Goal: Task Accomplishment & Management: Use online tool/utility

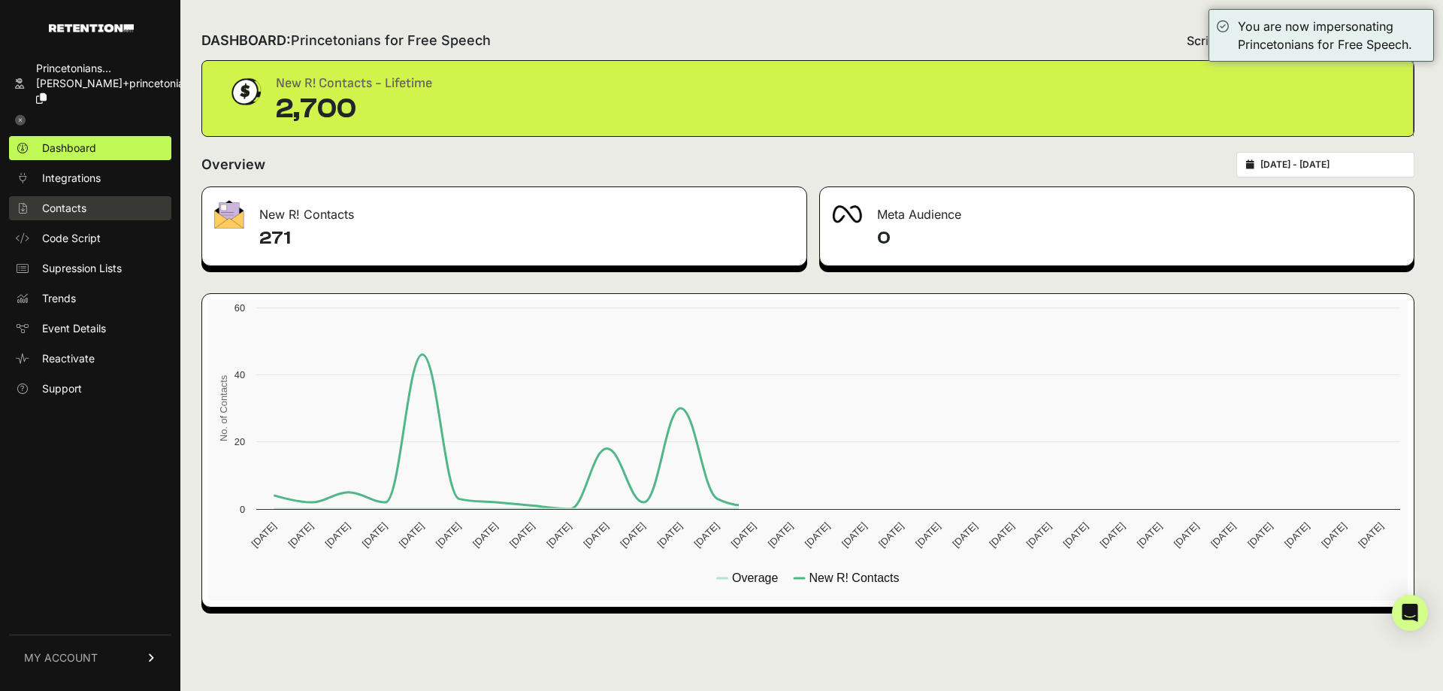
click at [95, 196] on link "Contacts" at bounding box center [90, 208] width 162 height 24
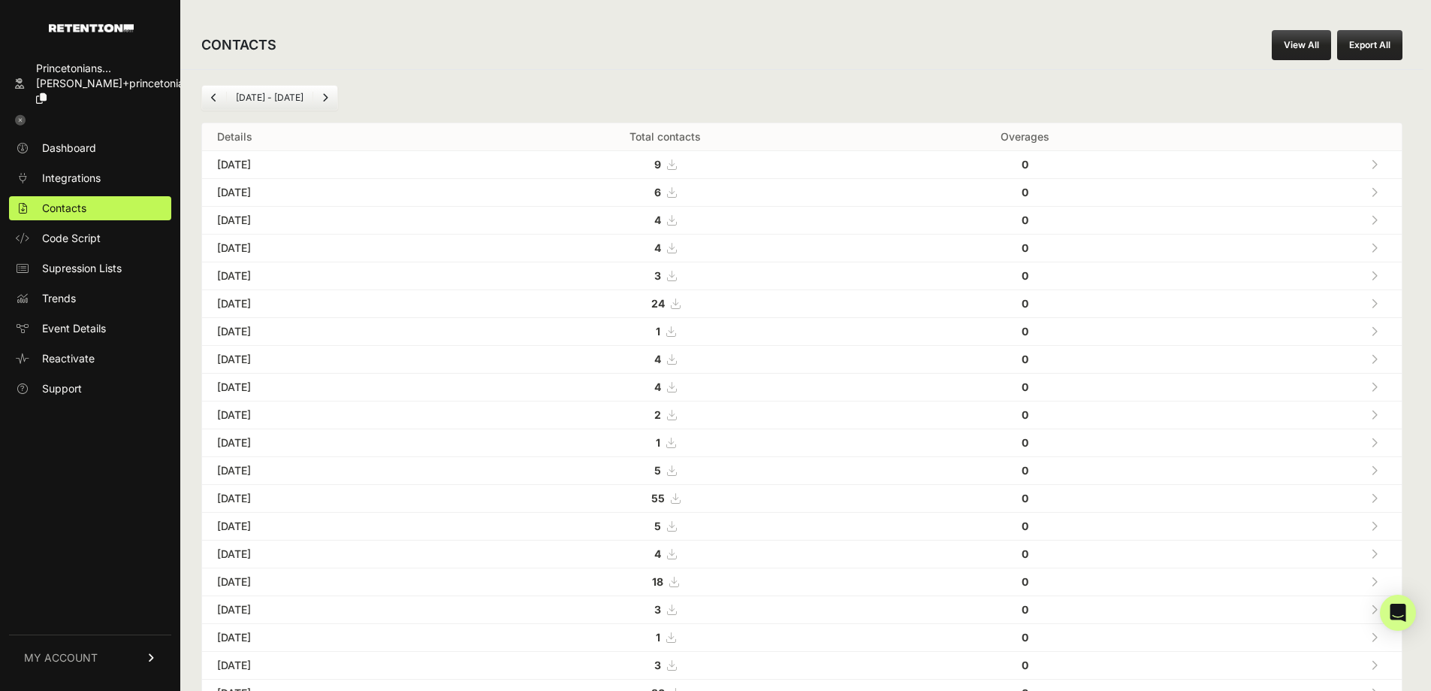
click at [1285, 46] on link "View All" at bounding box center [1301, 45] width 59 height 30
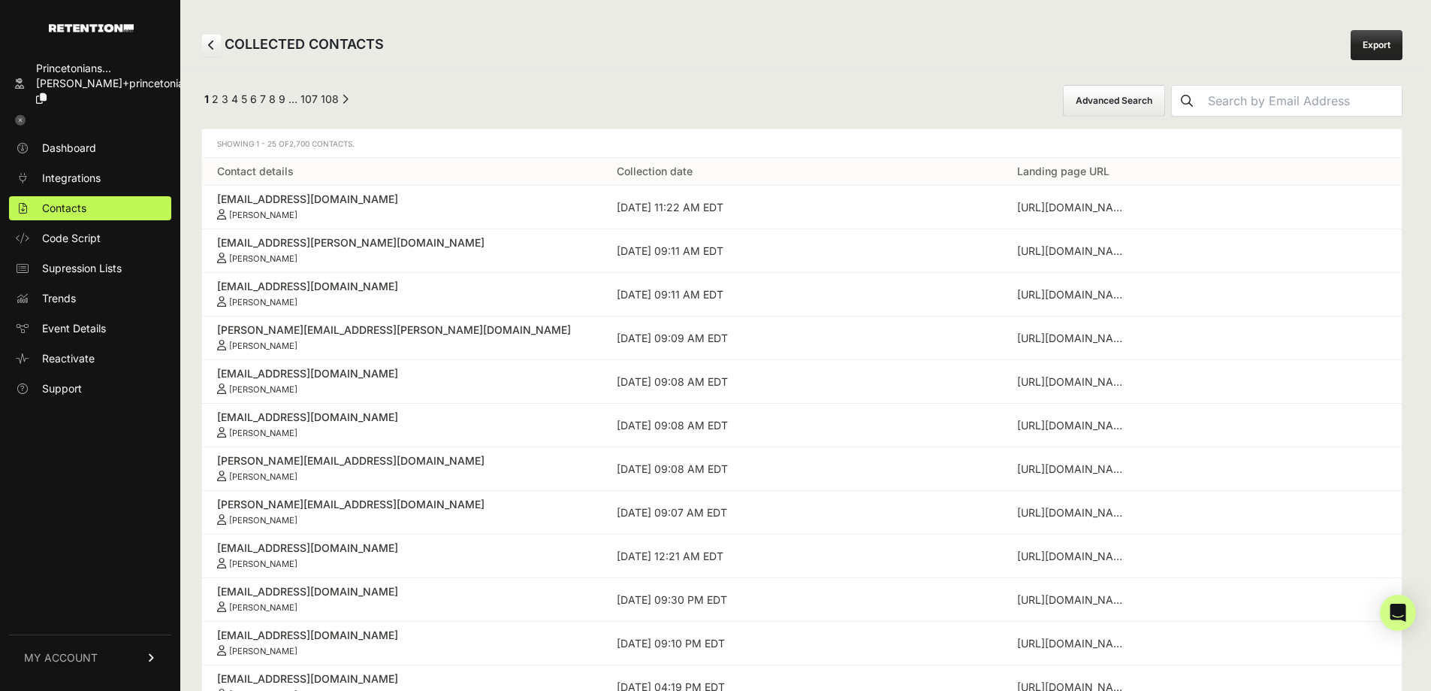
click at [1165, 86] on button "Advanced Search" at bounding box center [1114, 101] width 102 height 32
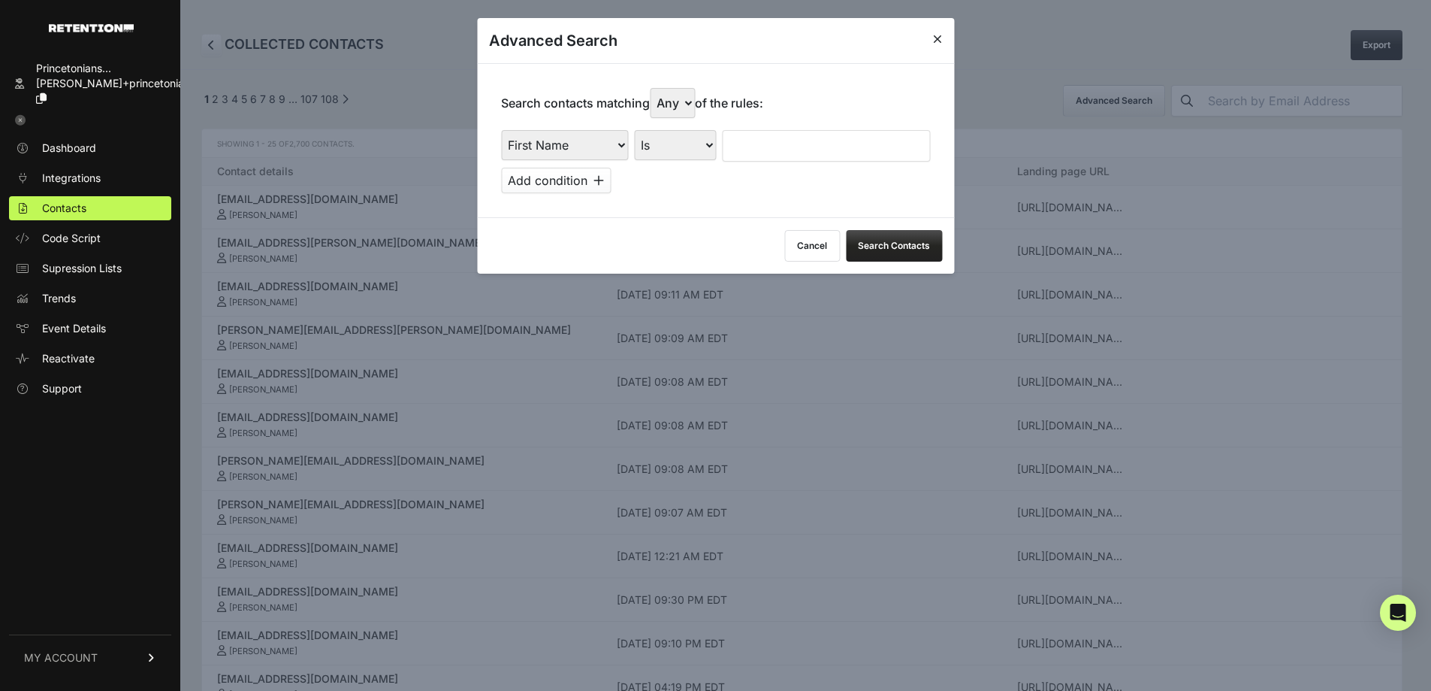
drag, startPoint x: 580, startPoint y: 147, endPoint x: 574, endPoint y: 156, distance: 11.5
click at [580, 147] on select "First Name Last Name State City Email Email Domain Landing Domain Landing Page …" at bounding box center [564, 145] width 127 height 30
select select "file_date"
click at [501, 130] on select "First Name Last Name State City Email Email Domain Landing Domain Landing Page …" at bounding box center [564, 145] width 127 height 30
click at [684, 136] on select "Is on Is between" at bounding box center [675, 145] width 83 height 30
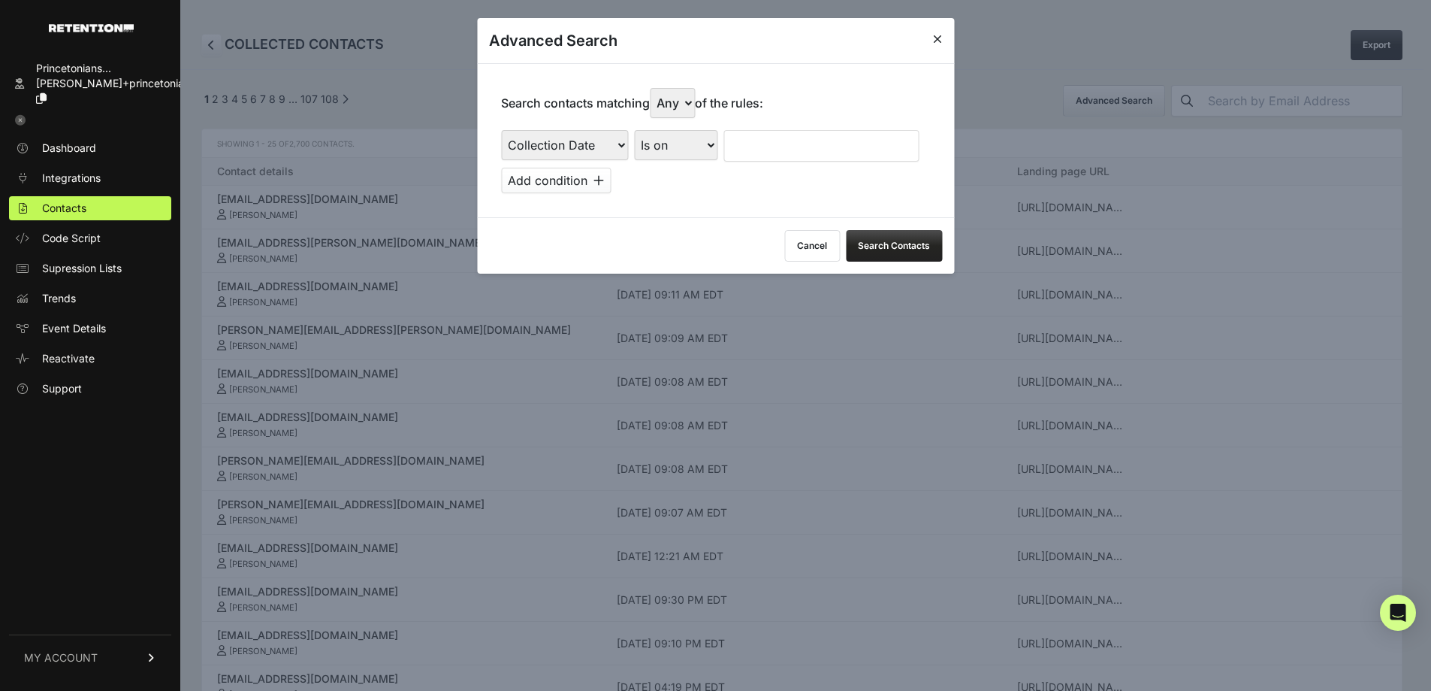
select select "is_between"
click at [635, 130] on select "Is on Is between" at bounding box center [675, 145] width 83 height 30
click at [746, 147] on input "text" at bounding box center [764, 146] width 80 height 32
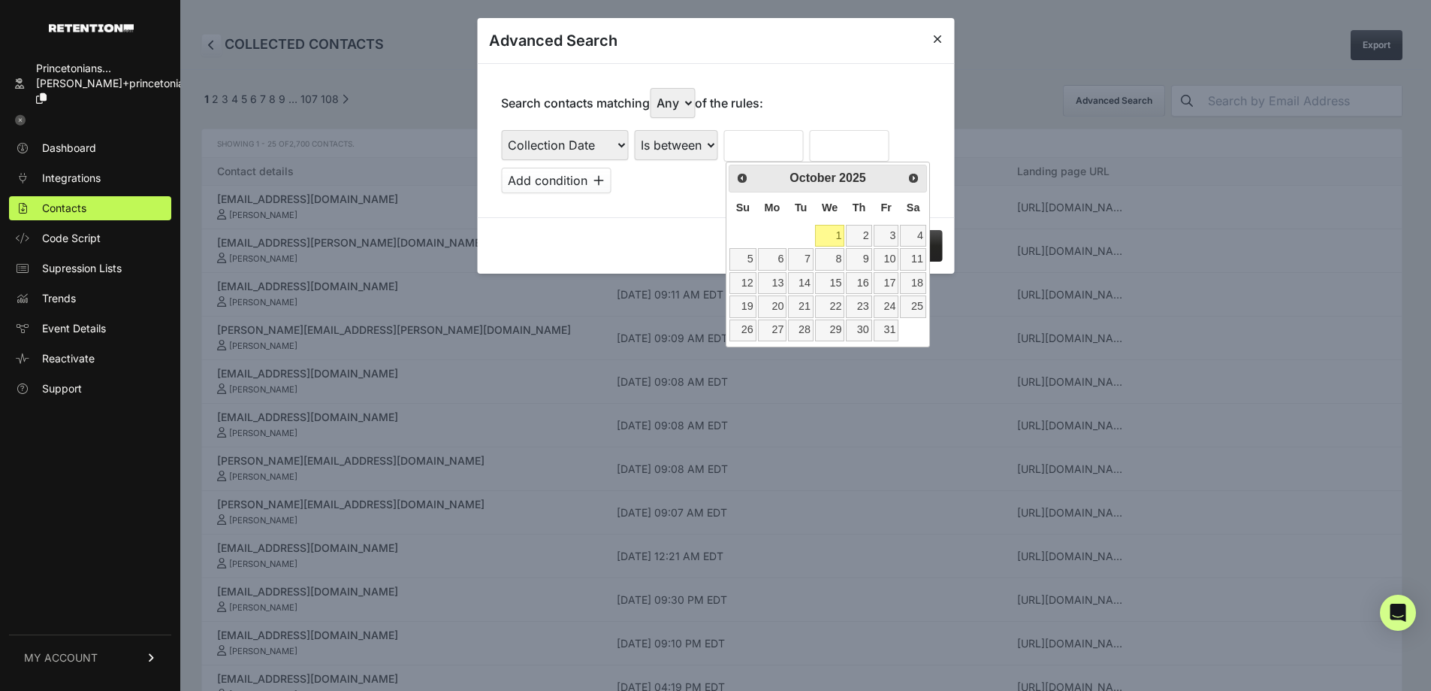
click at [742, 222] on th "Su" at bounding box center [743, 208] width 28 height 32
click at [785, 200] on th "Mo" at bounding box center [772, 208] width 31 height 32
click at [739, 179] on span "Prev" at bounding box center [742, 177] width 12 height 12
click at [830, 231] on link "3" at bounding box center [829, 236] width 29 height 22
type input "09/03/2025"
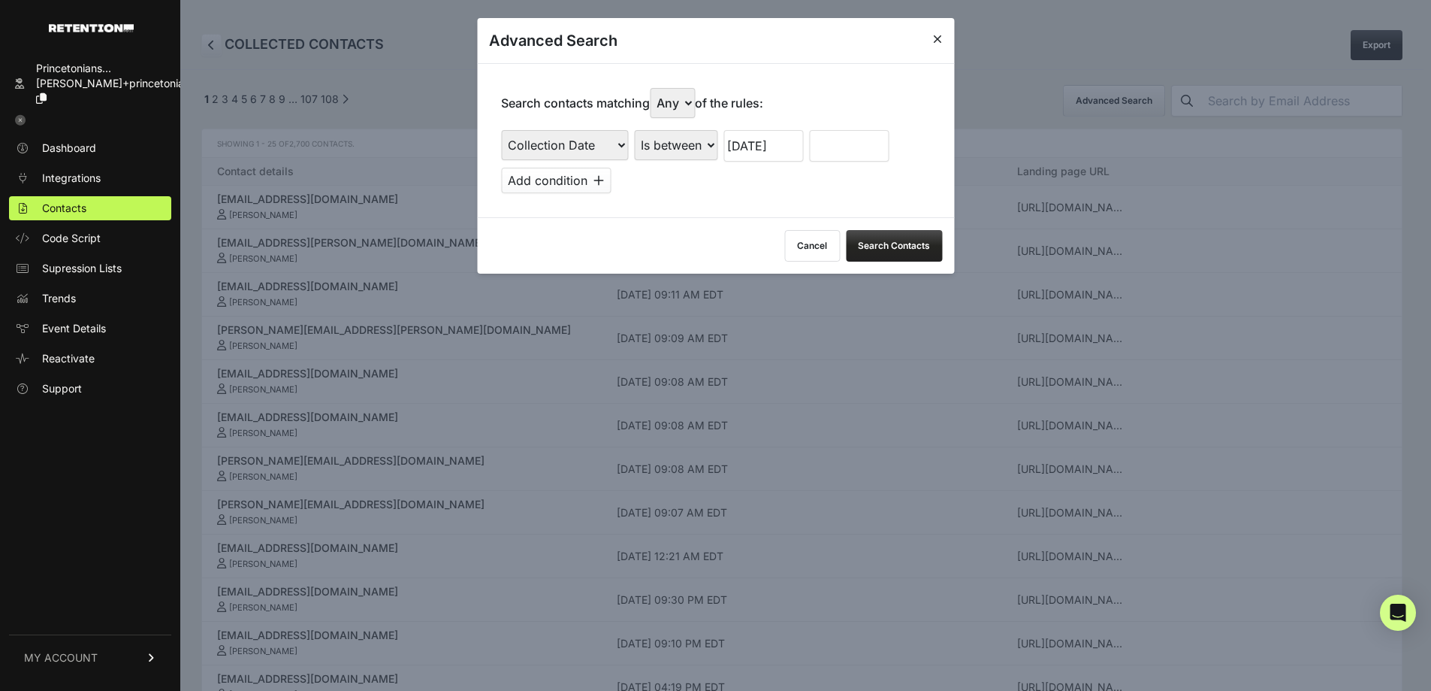
drag, startPoint x: 810, startPoint y: 142, endPoint x: 817, endPoint y: 144, distance: 7.7
click at [811, 142] on div "First Name Last Name State City Email Email Domain Landing Domain Landing Page …" at bounding box center [715, 146] width 429 height 32
drag, startPoint x: 828, startPoint y: 144, endPoint x: 824, endPoint y: 163, distance: 19.2
click at [828, 144] on input "text" at bounding box center [849, 146] width 80 height 32
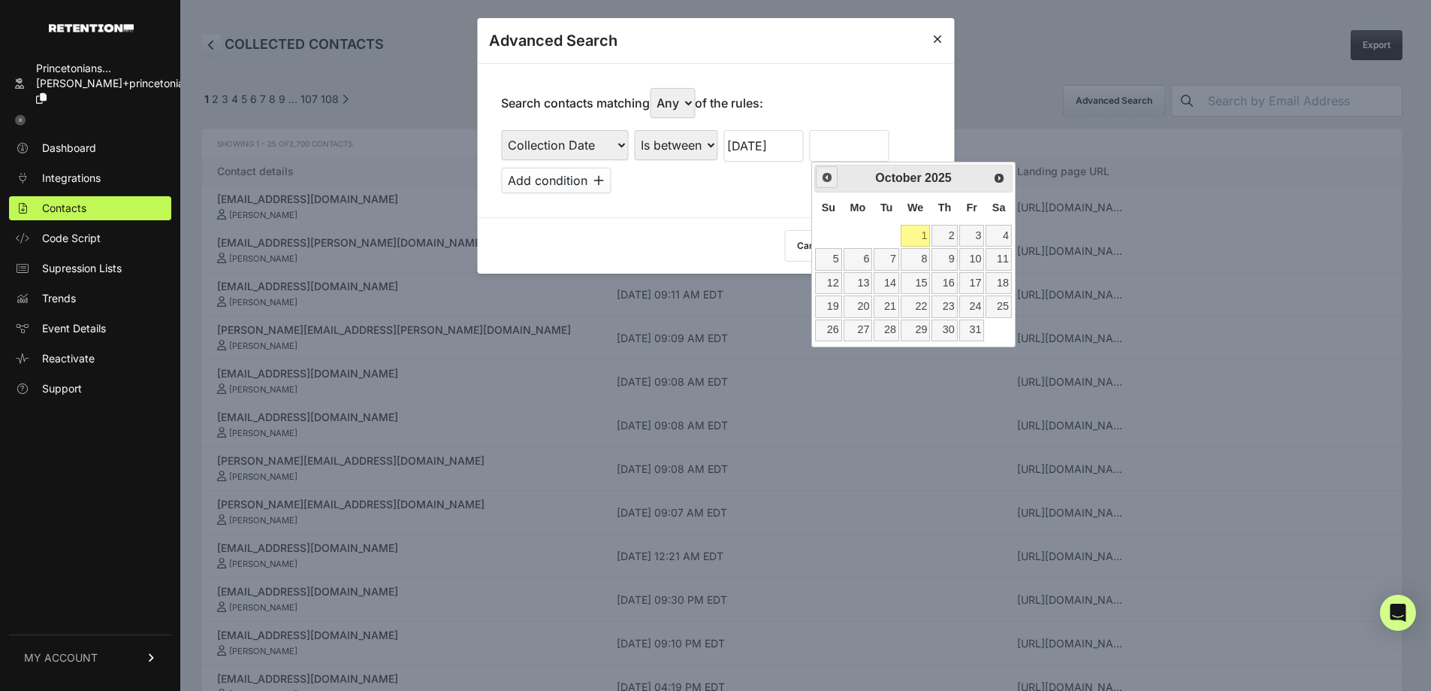
click at [823, 186] on link "Prev" at bounding box center [827, 177] width 22 height 22
click at [883, 260] on link "9" at bounding box center [887, 259] width 26 height 22
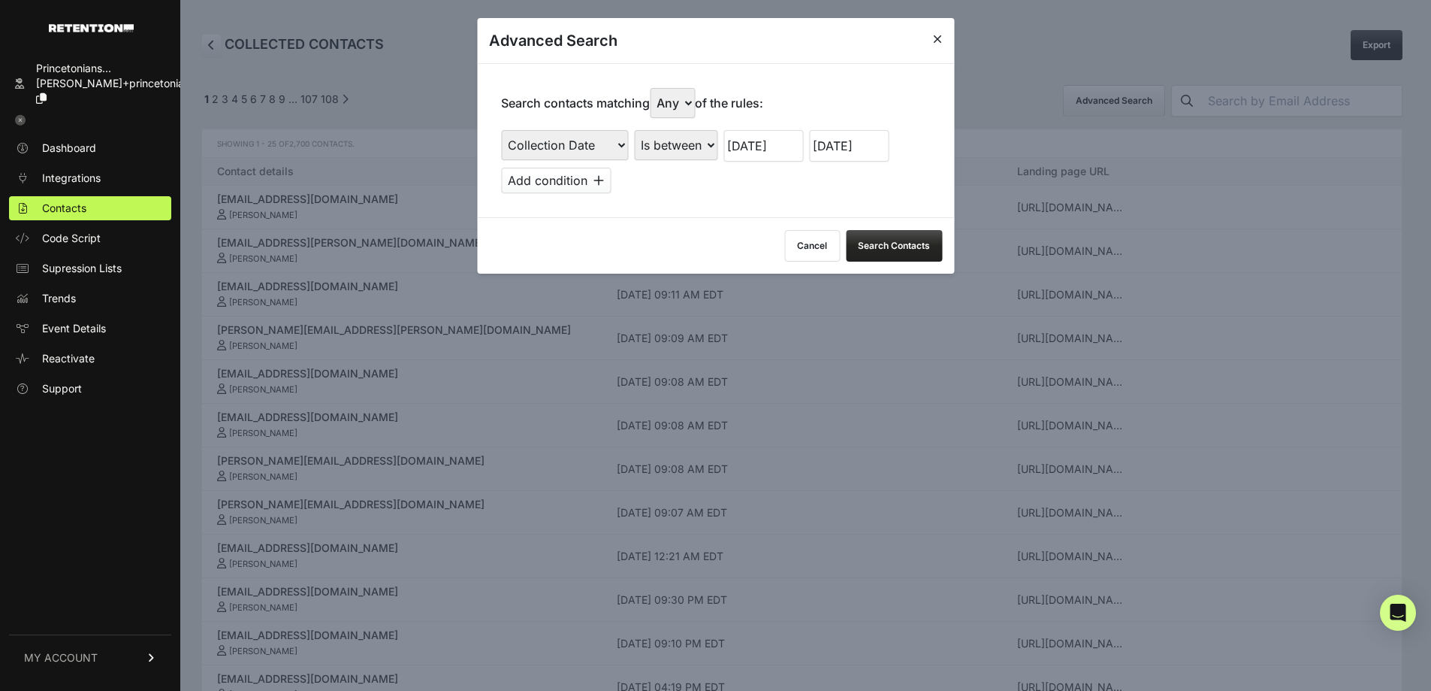
click at [896, 249] on button "Search Contacts" at bounding box center [894, 246] width 96 height 32
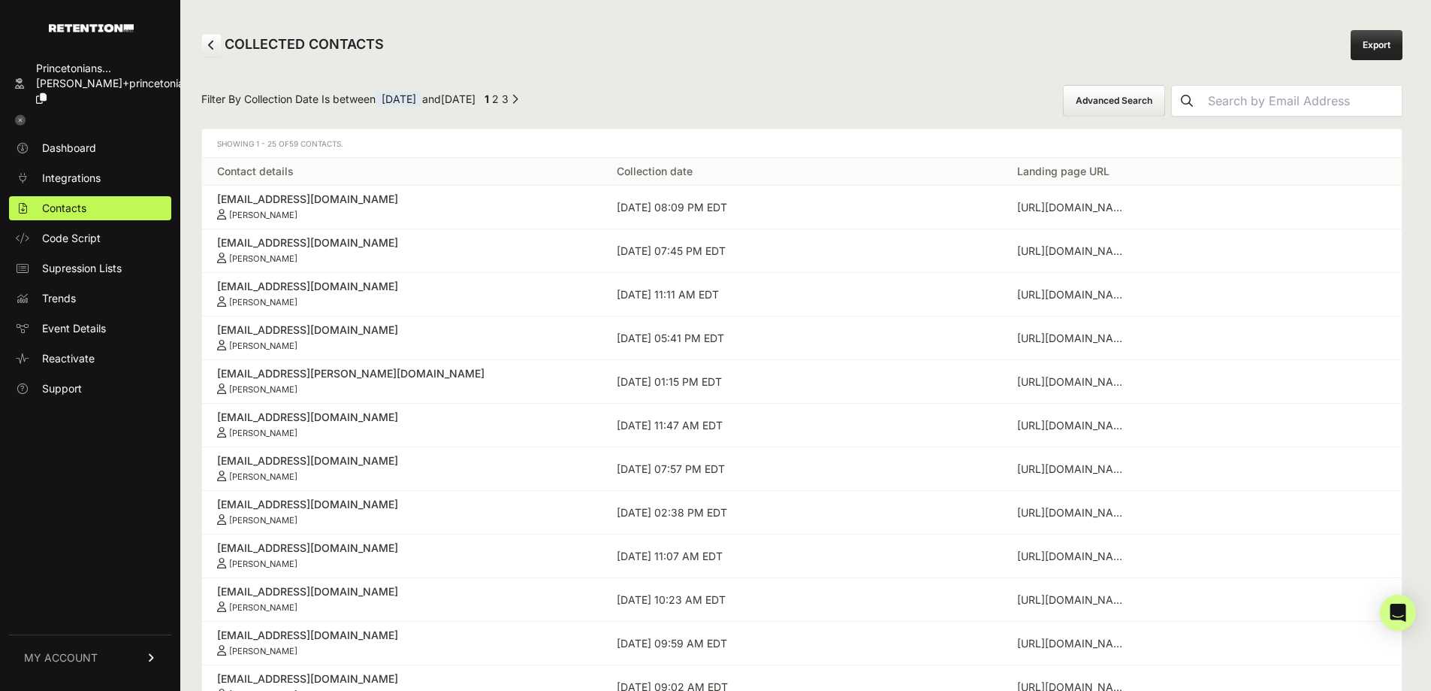
click at [1162, 108] on button "Advanced Search" at bounding box center [1114, 101] width 102 height 32
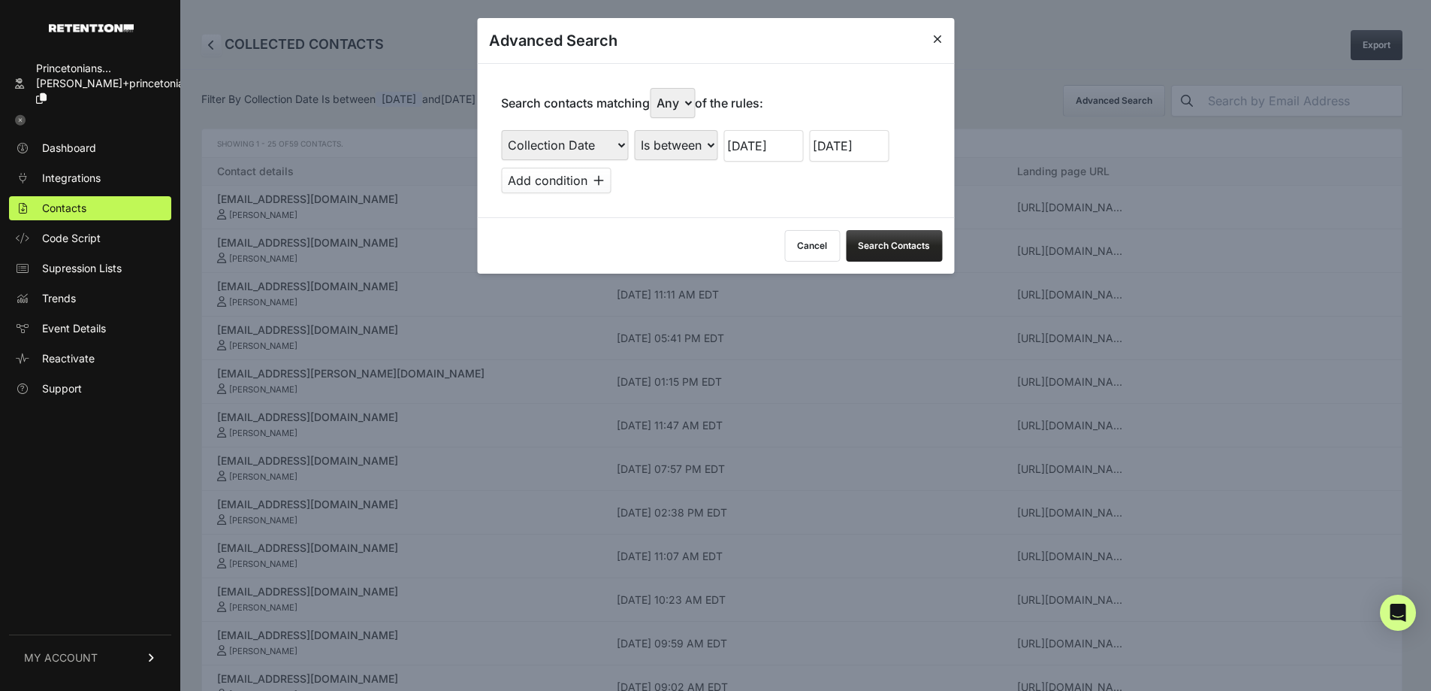
click at [864, 141] on input "09/09/2025" at bounding box center [849, 146] width 80 height 32
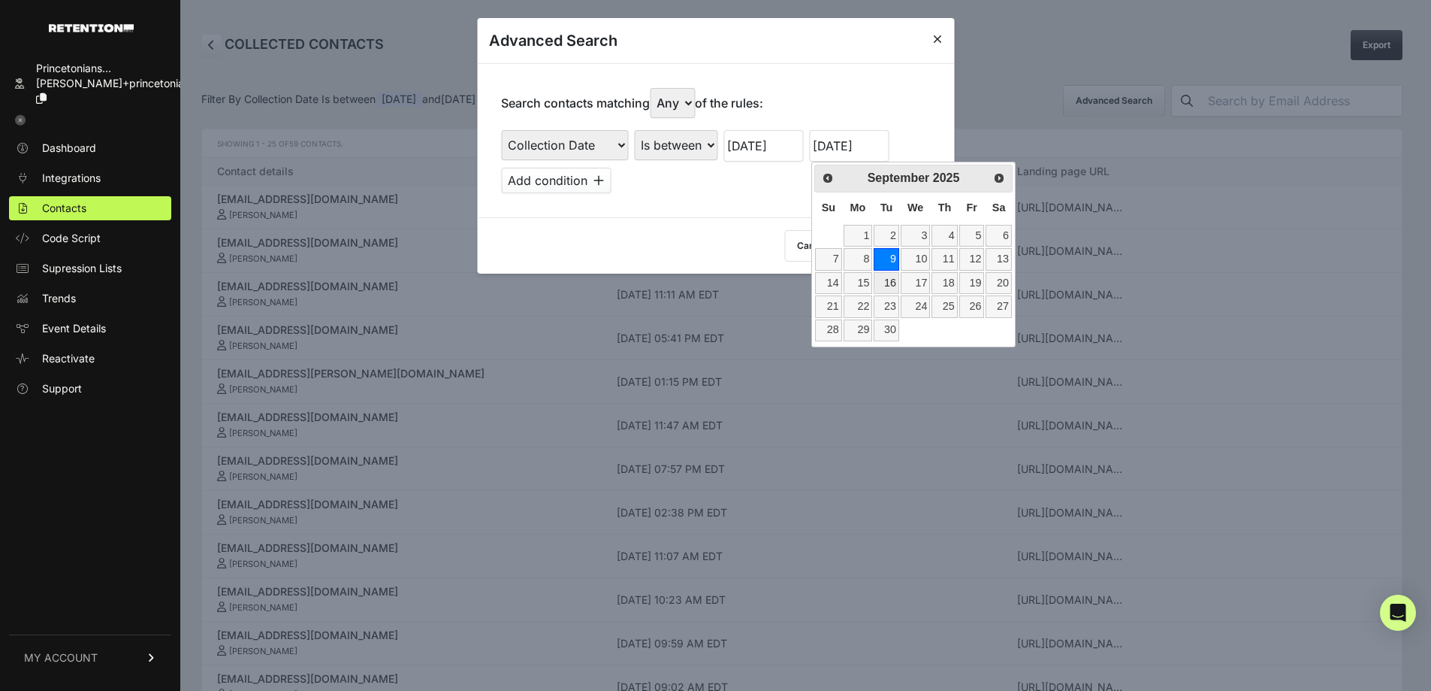
click at [887, 286] on link "16" at bounding box center [887, 283] width 26 height 22
type input "09/16/2025"
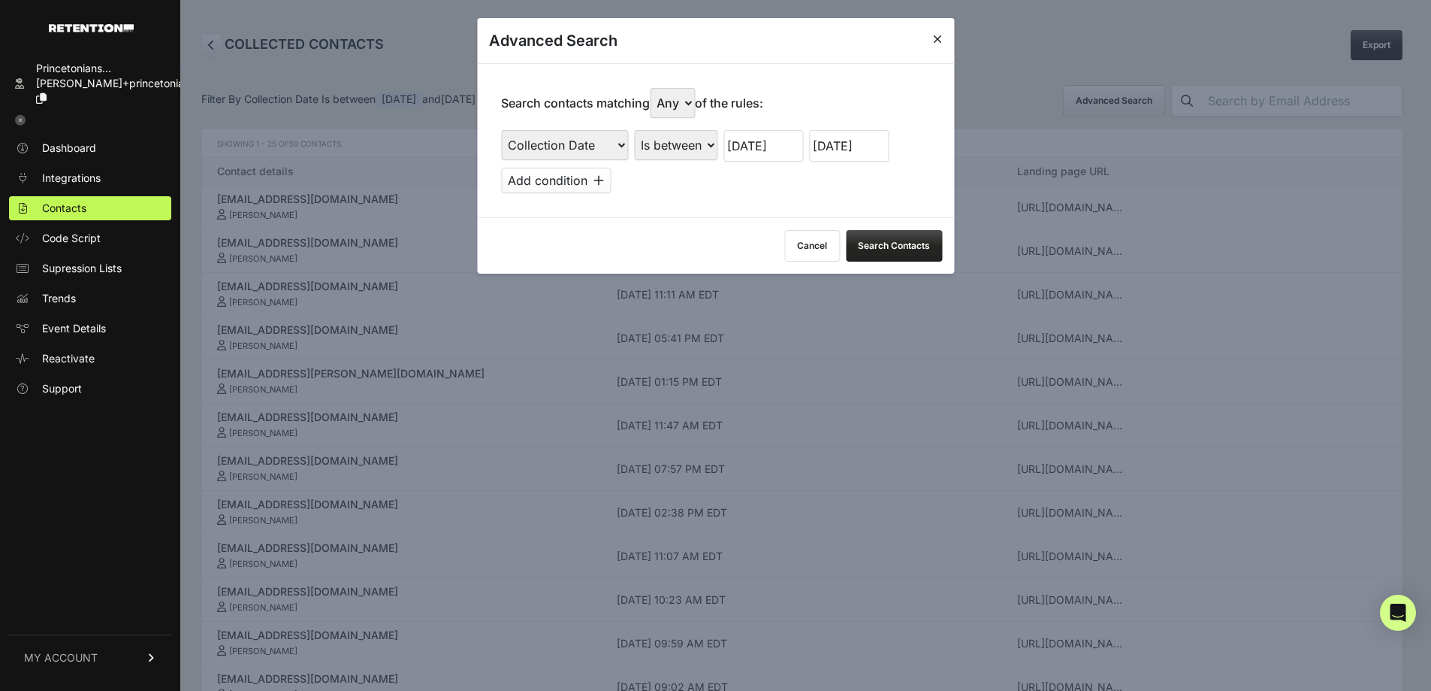
click at [778, 146] on input "09/03/2025" at bounding box center [764, 146] width 80 height 32
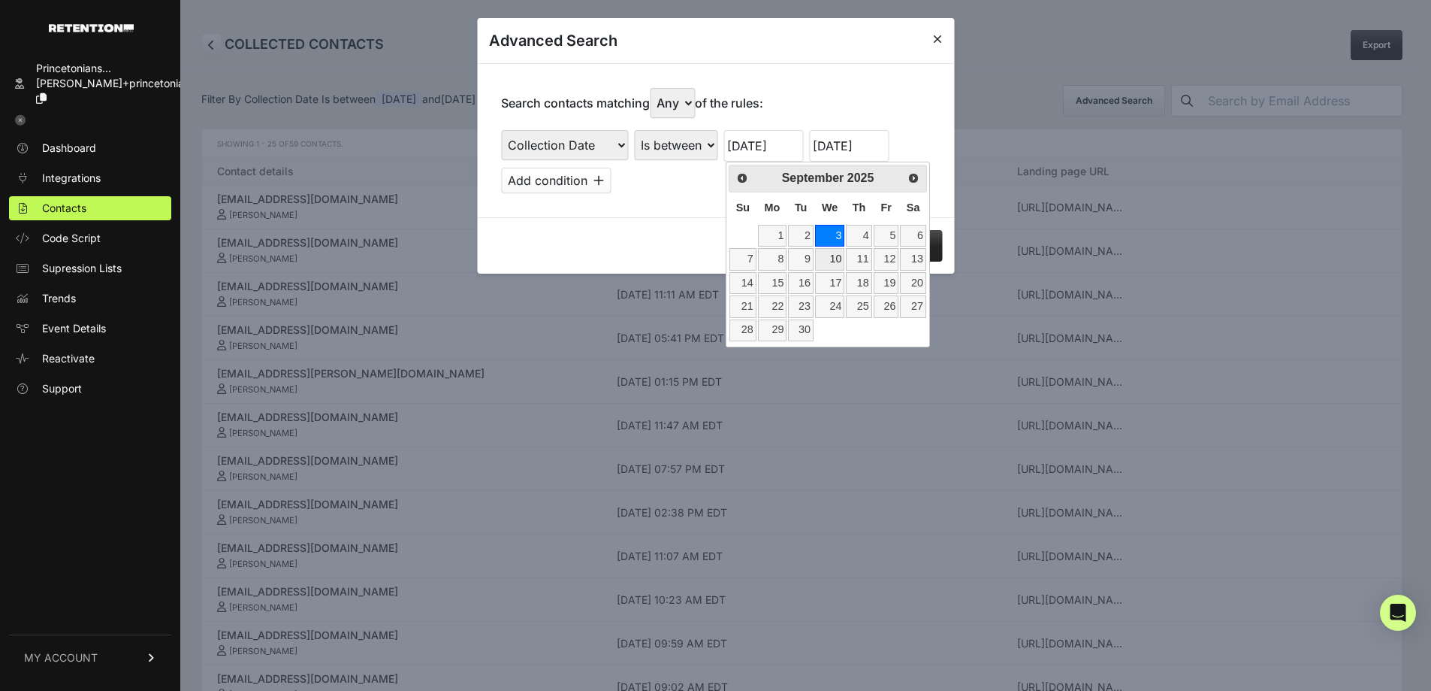
click at [826, 260] on link "10" at bounding box center [829, 259] width 29 height 22
type input "09/10/2025"
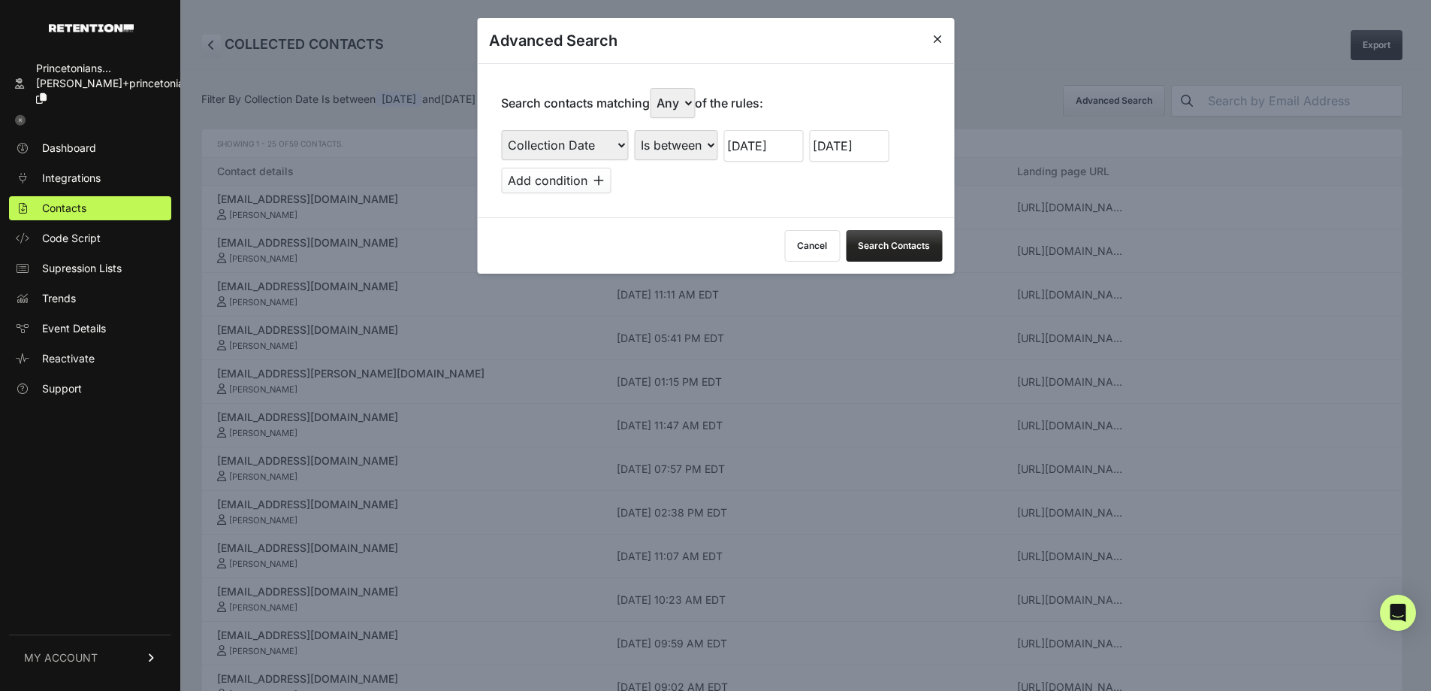
click at [902, 242] on button "Search Contacts" at bounding box center [894, 246] width 96 height 32
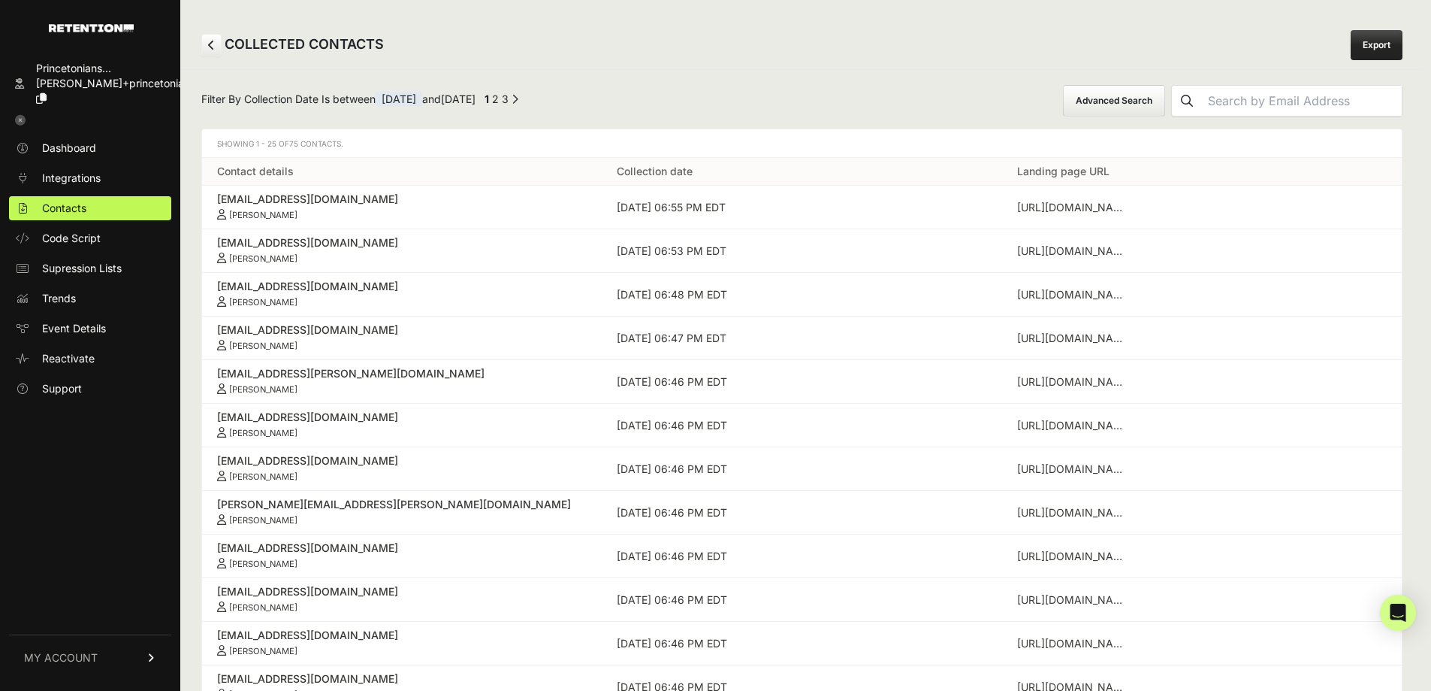
click at [1117, 104] on button "Advanced Search" at bounding box center [1114, 101] width 102 height 32
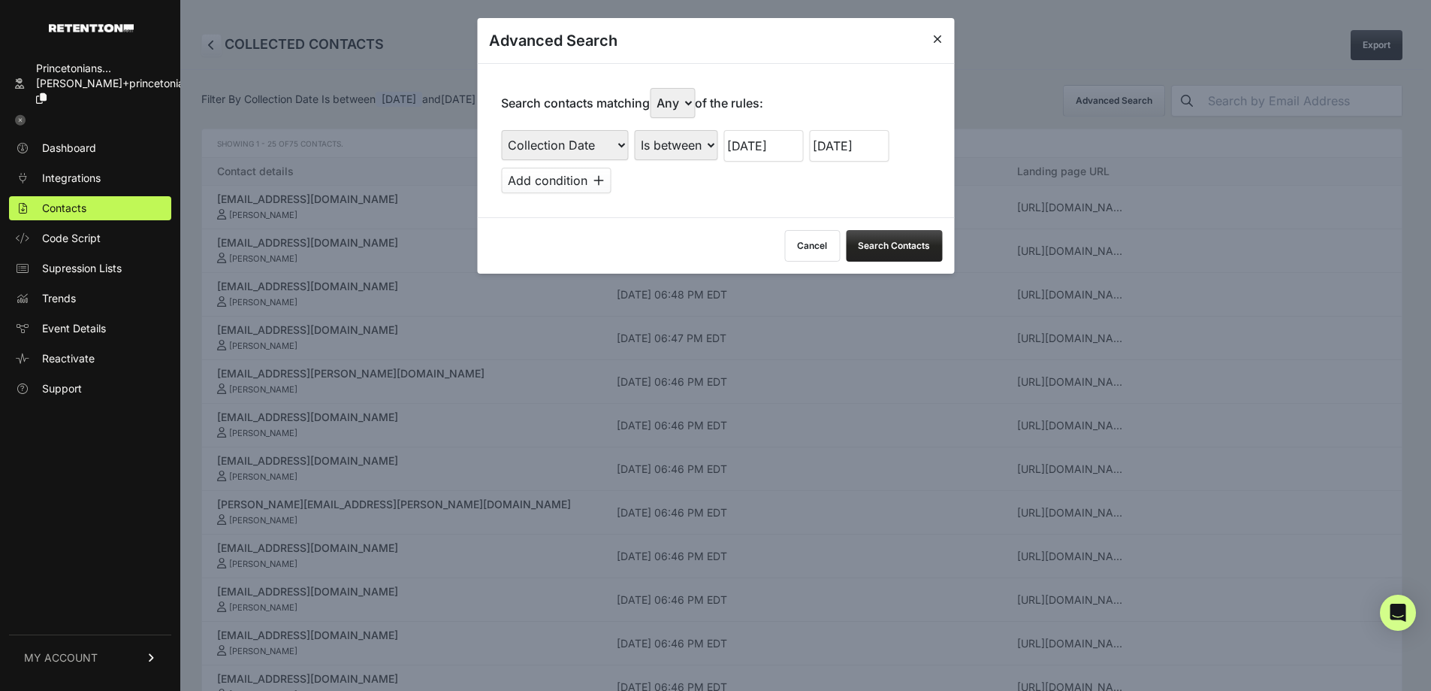
click at [866, 147] on input "09/16/2025" at bounding box center [849, 146] width 80 height 32
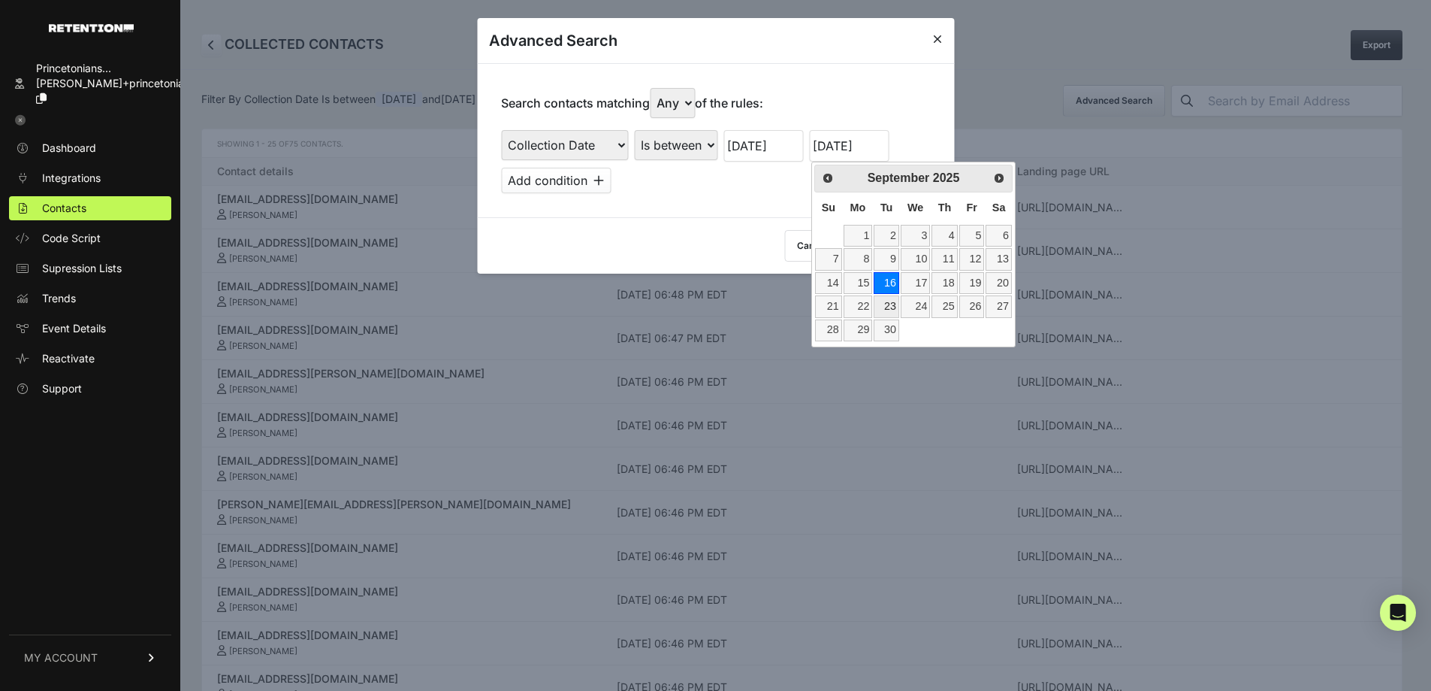
click at [887, 305] on link "23" at bounding box center [887, 306] width 26 height 22
type input "09/23/2025"
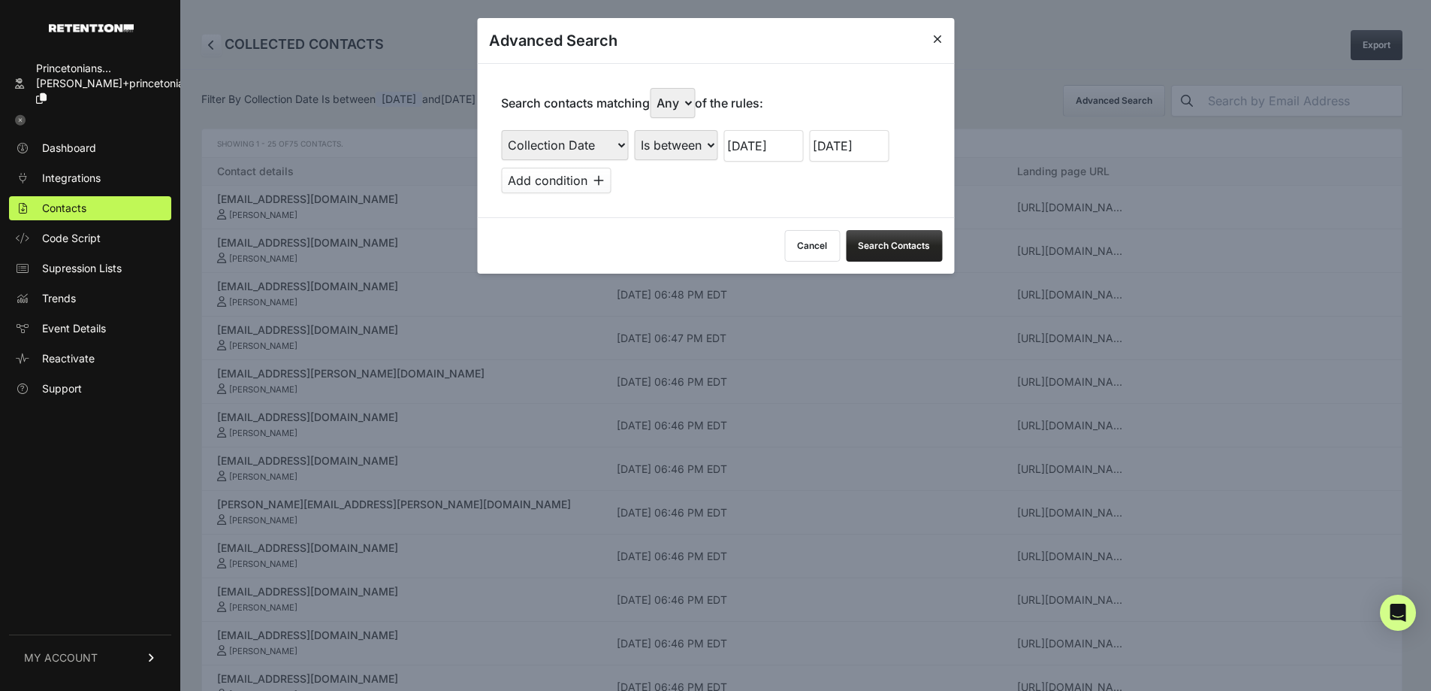
click at [787, 148] on input "09/10/2025" at bounding box center [764, 146] width 80 height 32
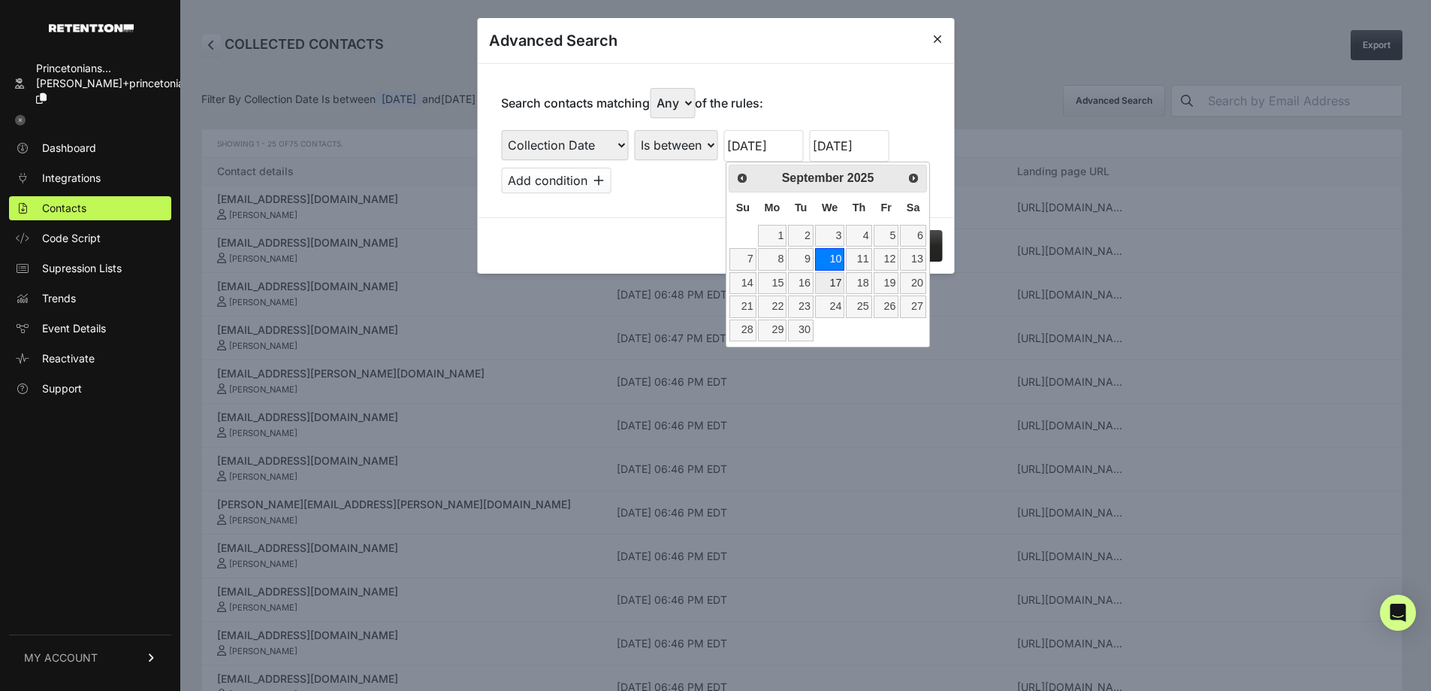
click at [833, 276] on link "17" at bounding box center [829, 283] width 29 height 22
type input "09/17/2025"
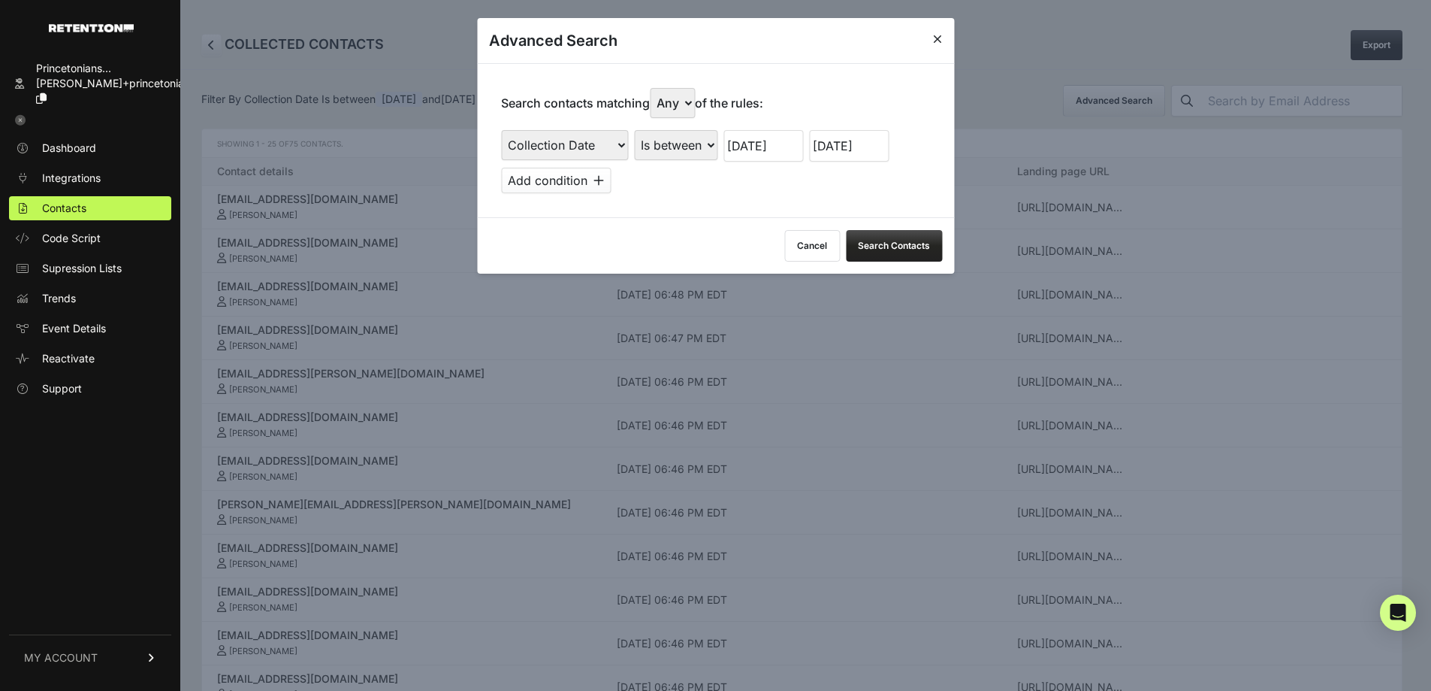
click at [902, 250] on button "Search Contacts" at bounding box center [894, 246] width 96 height 32
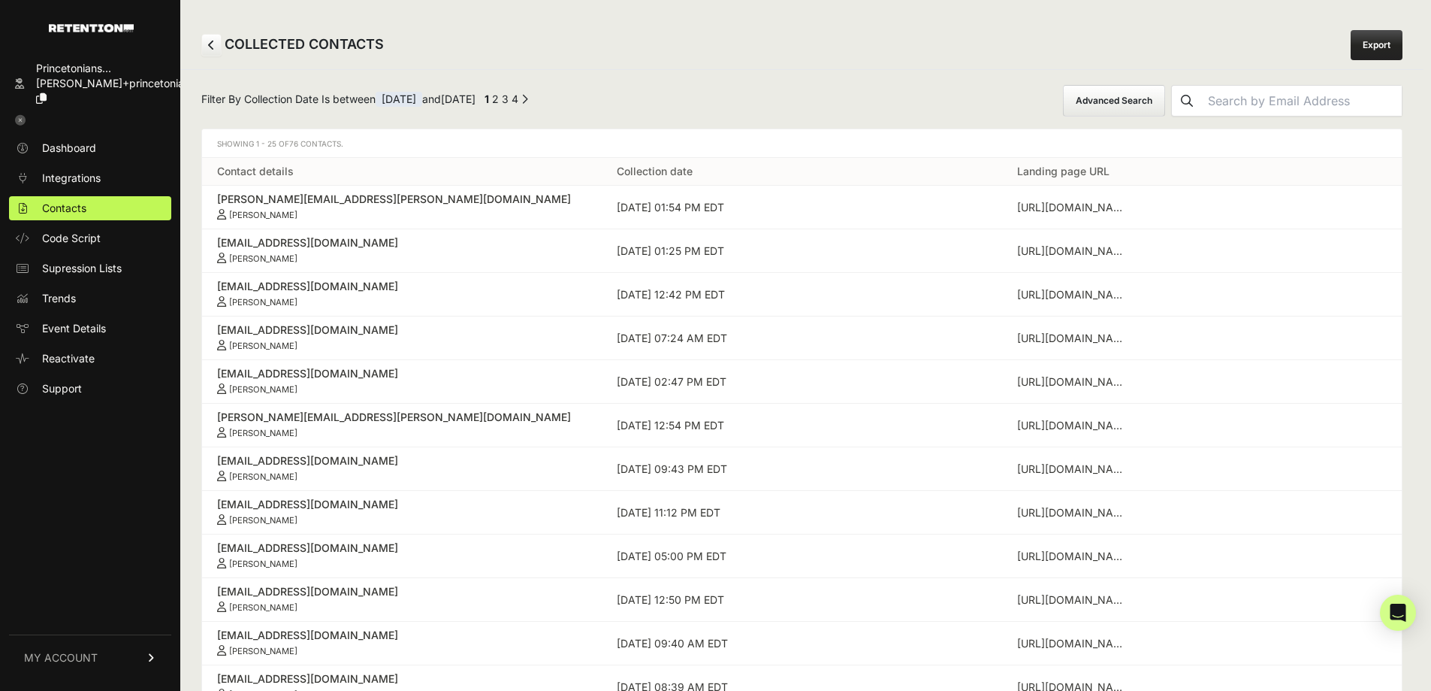
click at [1144, 84] on div "Filter By Collection Date Is between 09/17/2025 and 09/23/2025 ← Previous 1 2 3…" at bounding box center [802, 680] width 1244 height 1222
click at [1150, 95] on button "Advanced Search" at bounding box center [1114, 101] width 102 height 32
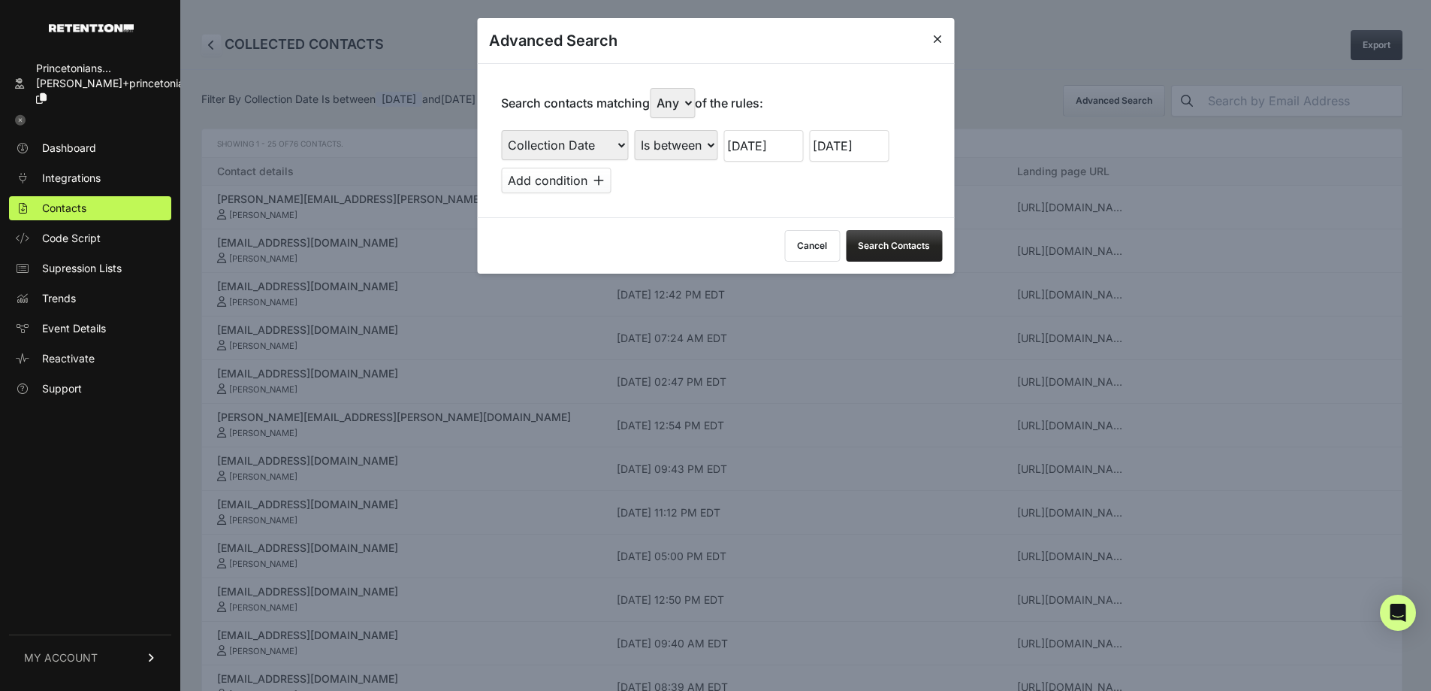
click at [859, 148] on input "09/23/2025" at bounding box center [849, 146] width 80 height 32
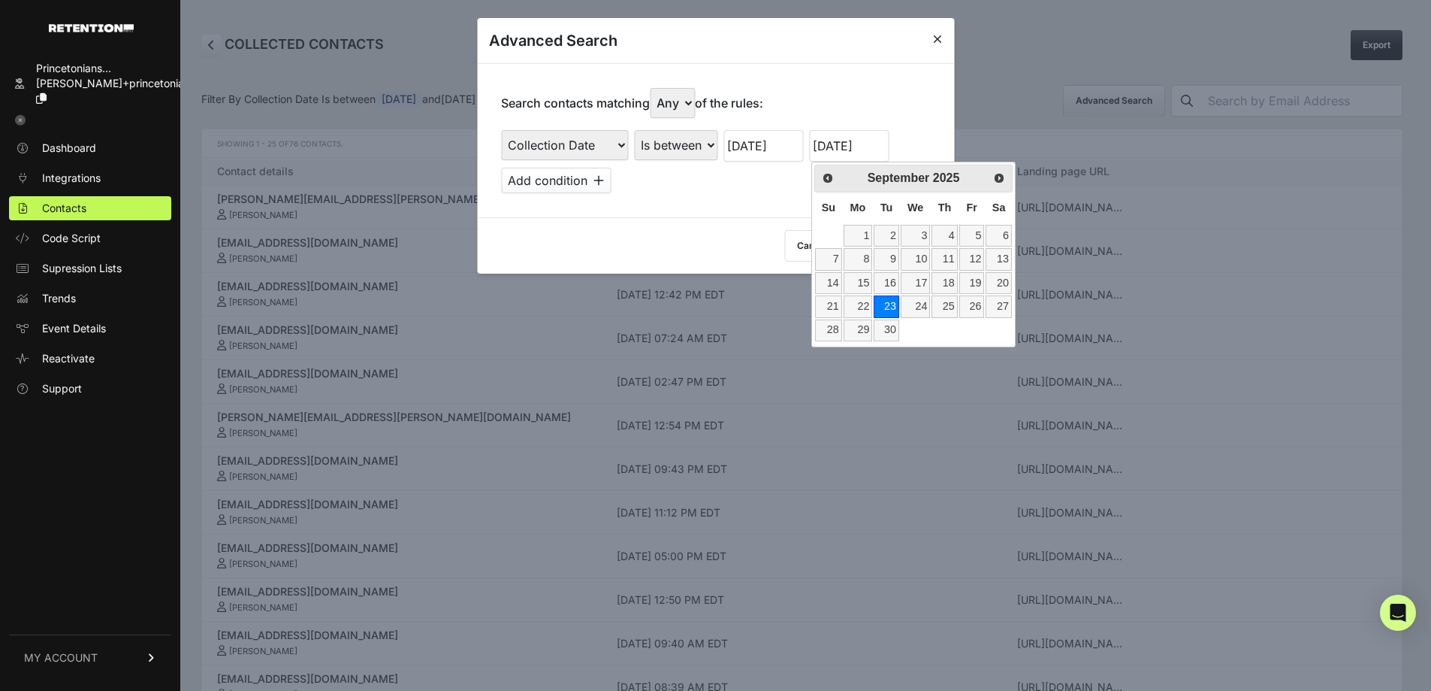
click at [887, 329] on link "30" at bounding box center [887, 330] width 26 height 22
type input "09/30/2025"
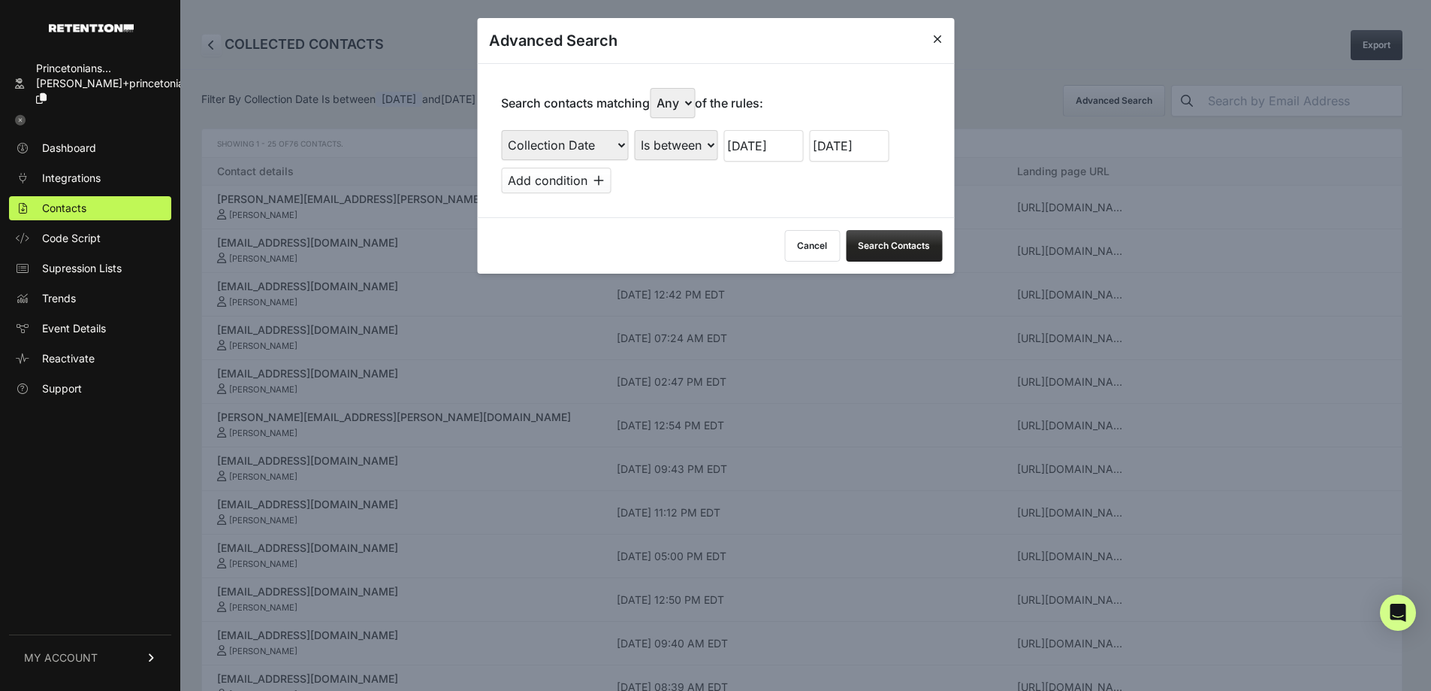
click at [781, 150] on input "09/17/2025" at bounding box center [764, 146] width 80 height 32
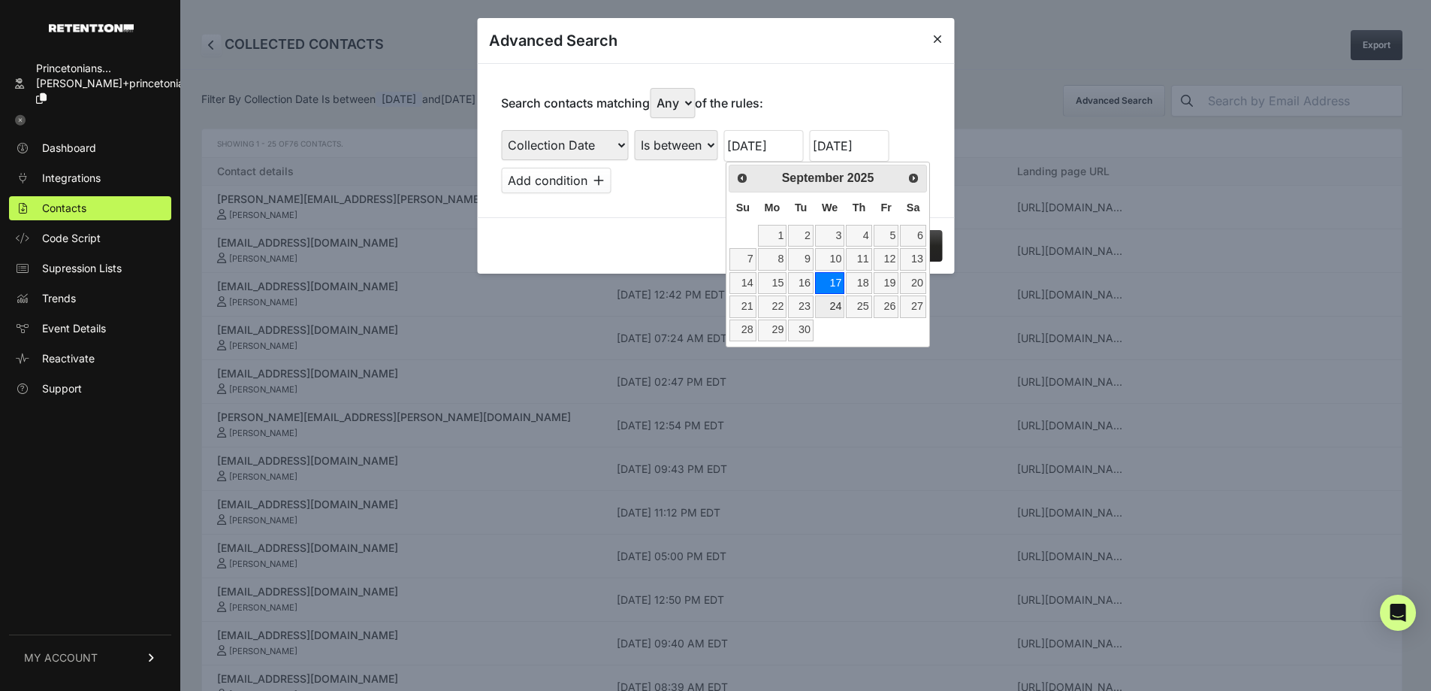
click at [834, 301] on link "24" at bounding box center [829, 306] width 29 height 22
type input "09/24/2025"
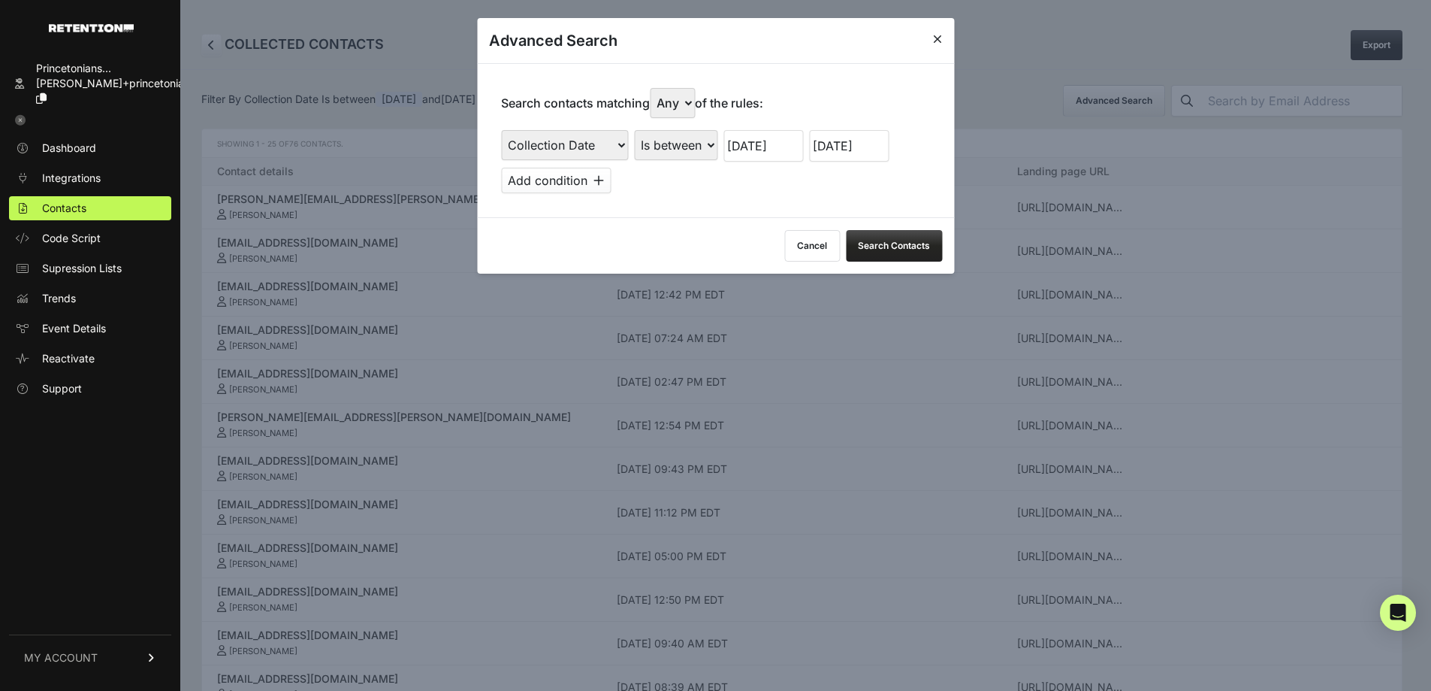
click at [892, 240] on button "Search Contacts" at bounding box center [894, 246] width 96 height 32
